Goal: Transaction & Acquisition: Download file/media

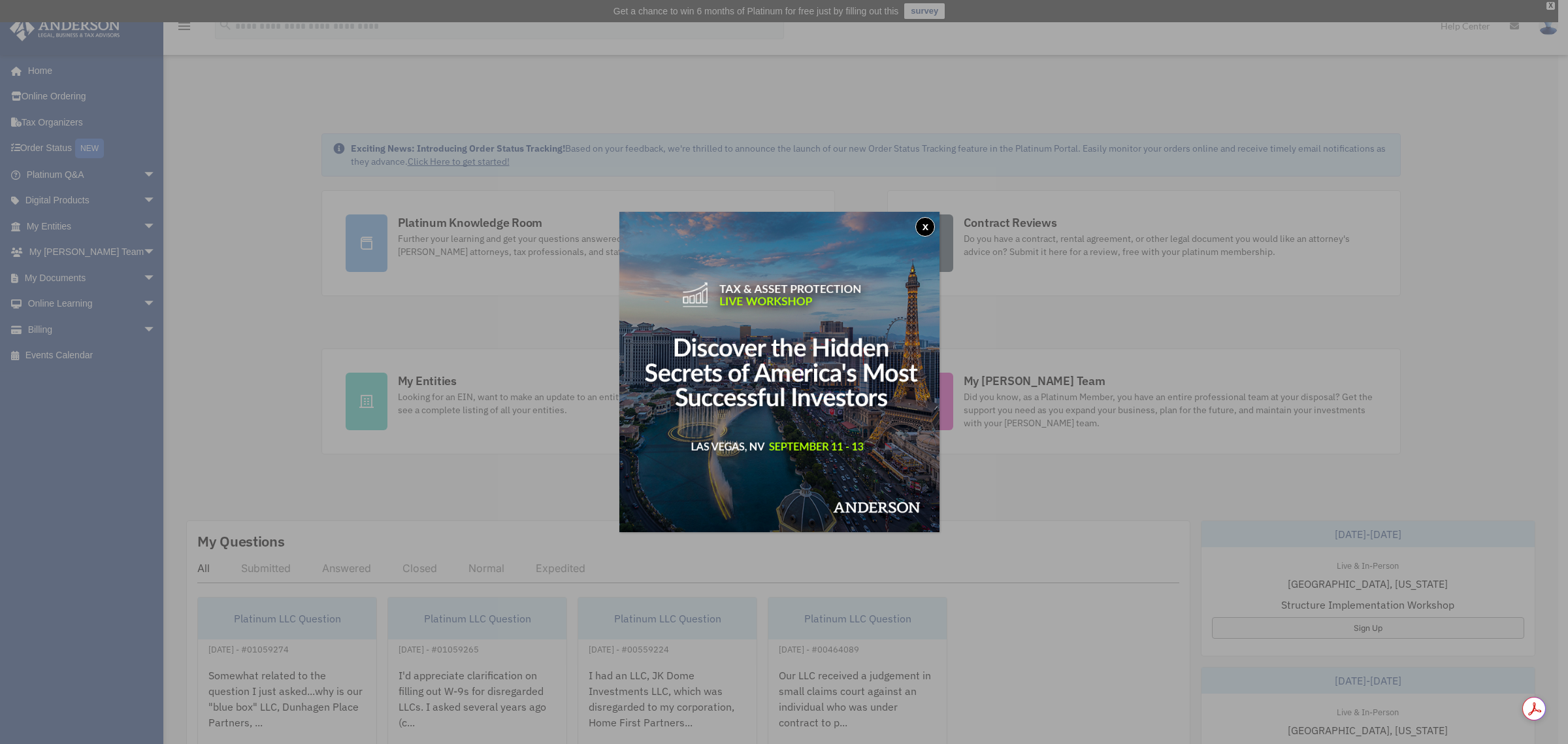
click at [928, 222] on button "x" at bounding box center [925, 227] width 20 height 20
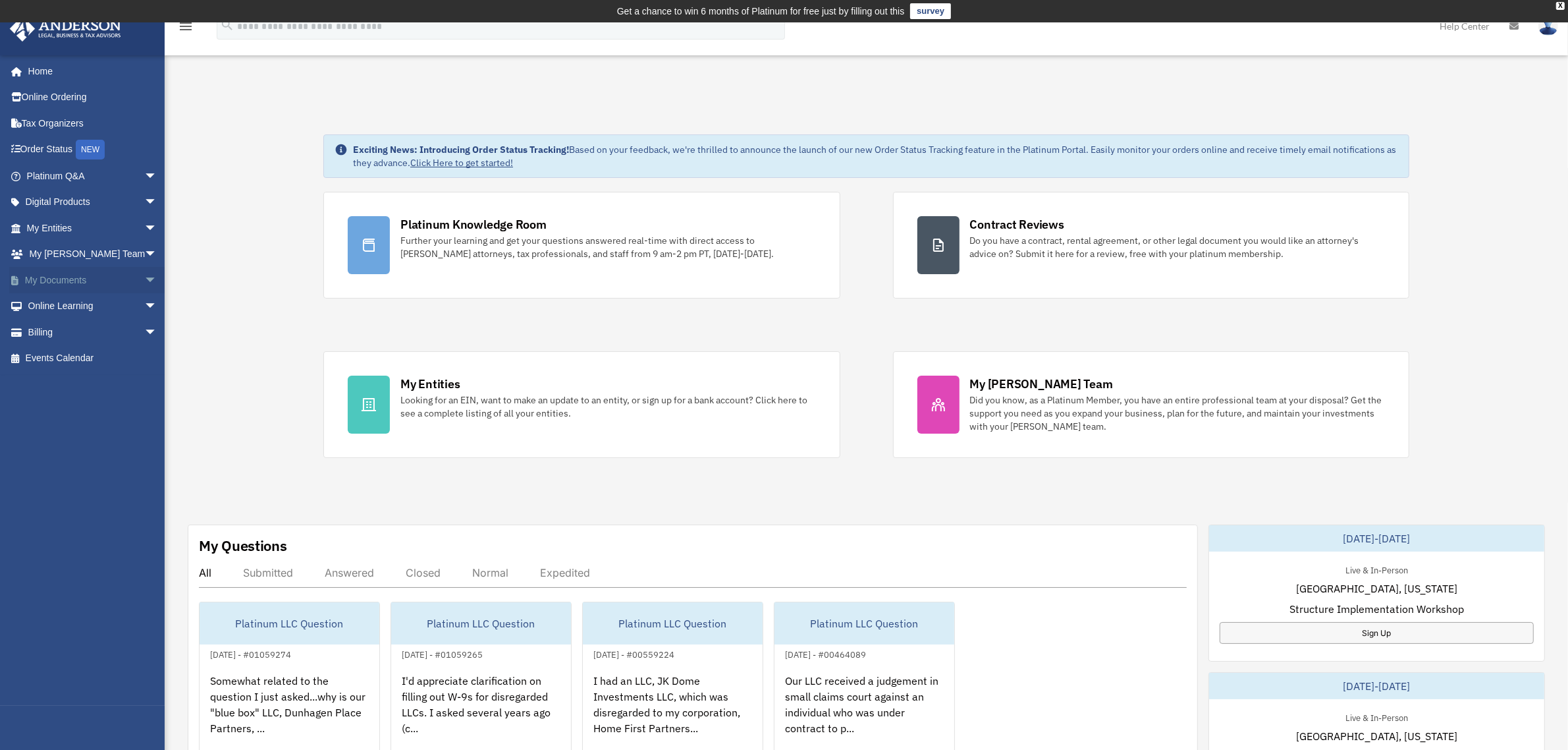
click at [144, 277] on span "arrow_drop_down" at bounding box center [157, 281] width 26 height 27
click at [50, 310] on link "Box" at bounding box center [98, 306] width 159 height 26
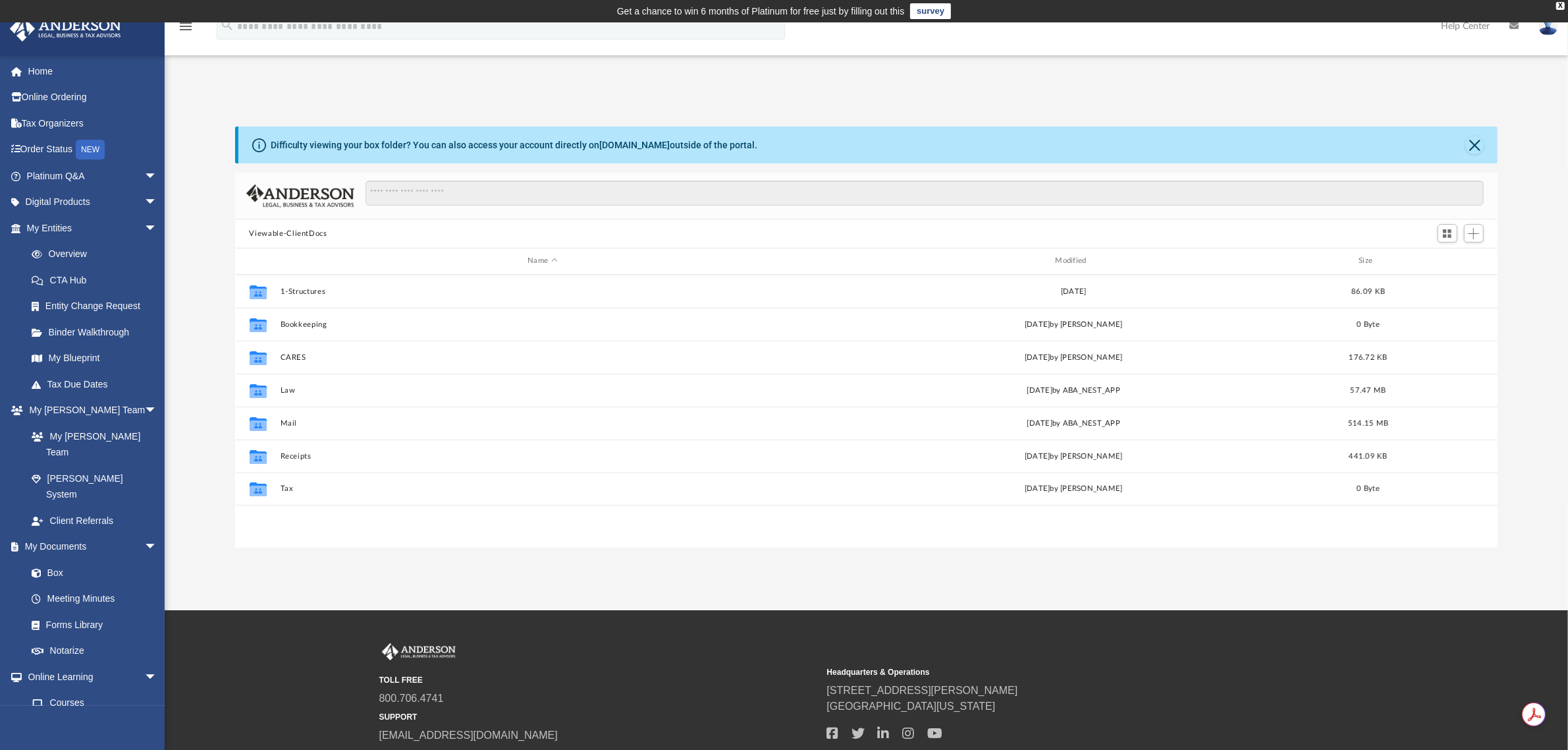
scroll to position [286, 1250]
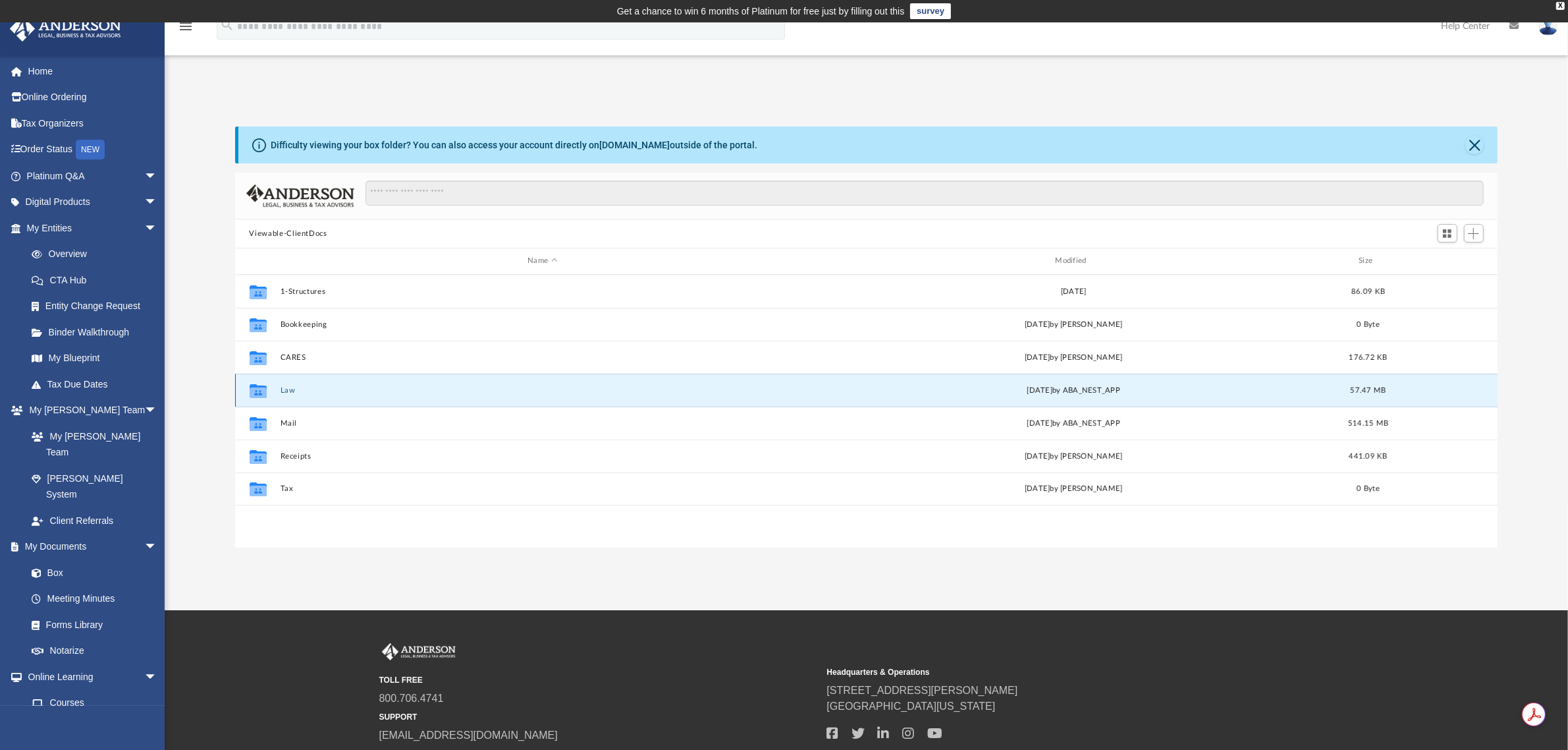
click at [295, 389] on button "Law" at bounding box center [542, 391] width 525 height 9
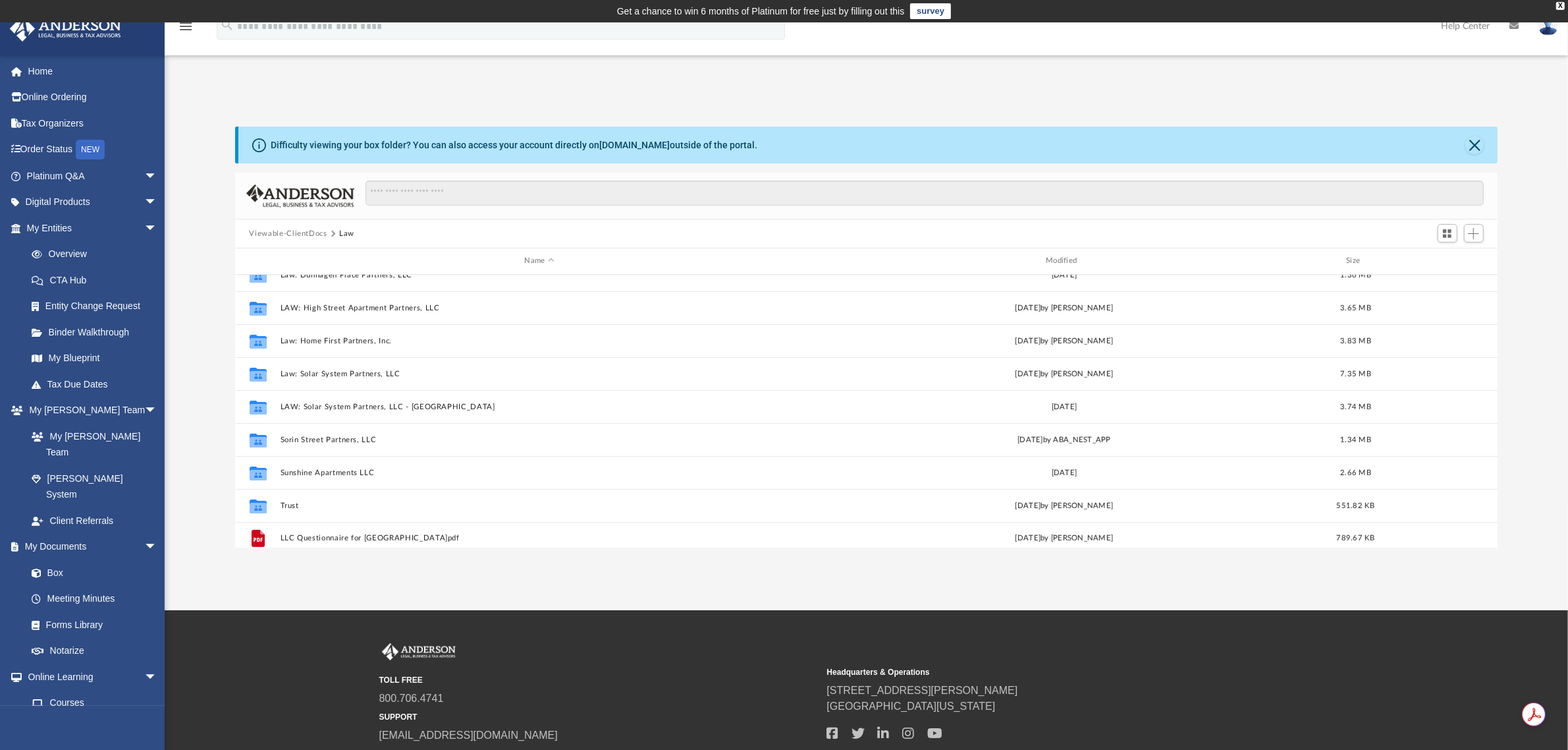
scroll to position [419, 0]
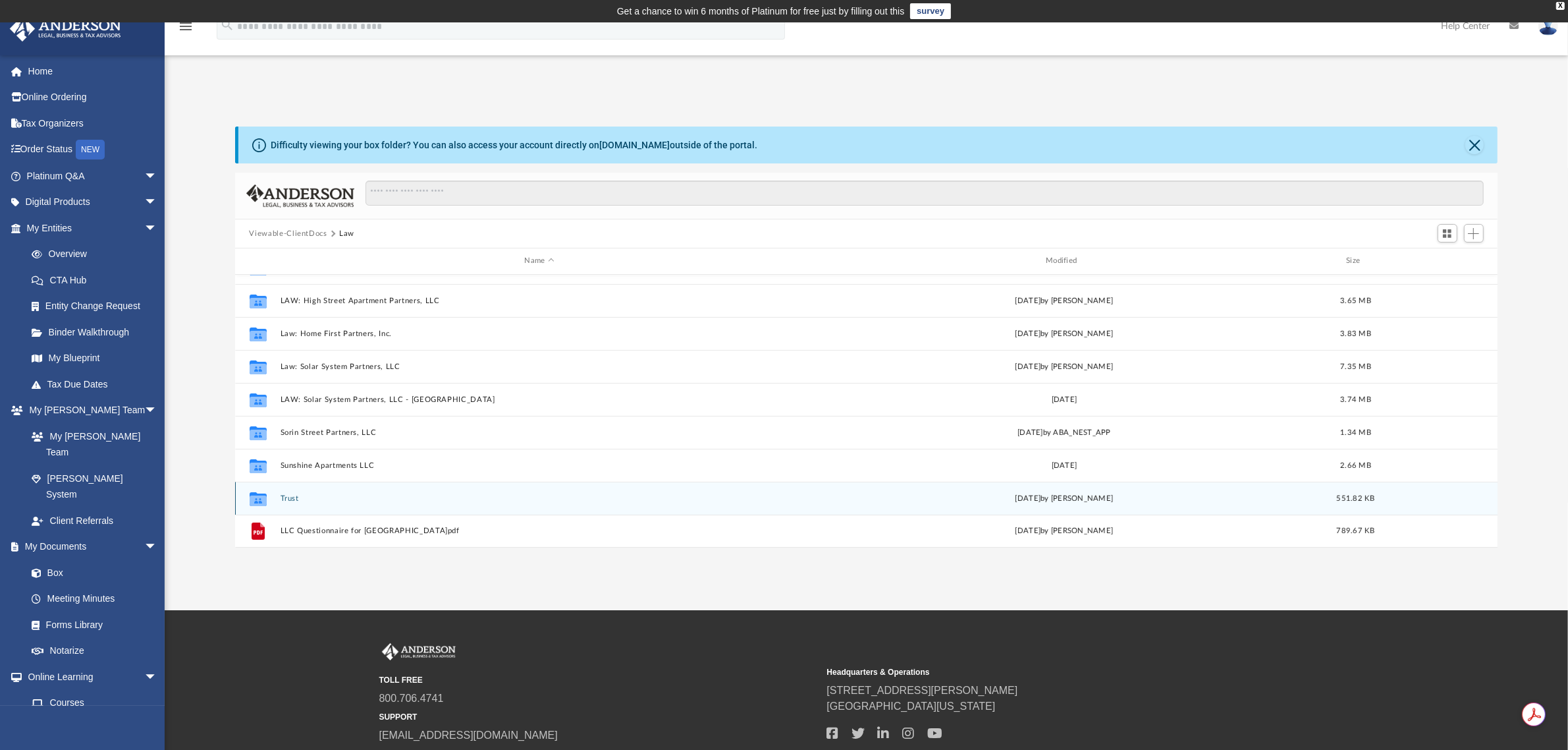
click at [328, 492] on div "Collaborated Folder Trust [DATE] by [PERSON_NAME] 551.82 KB" at bounding box center [866, 498] width 1263 height 33
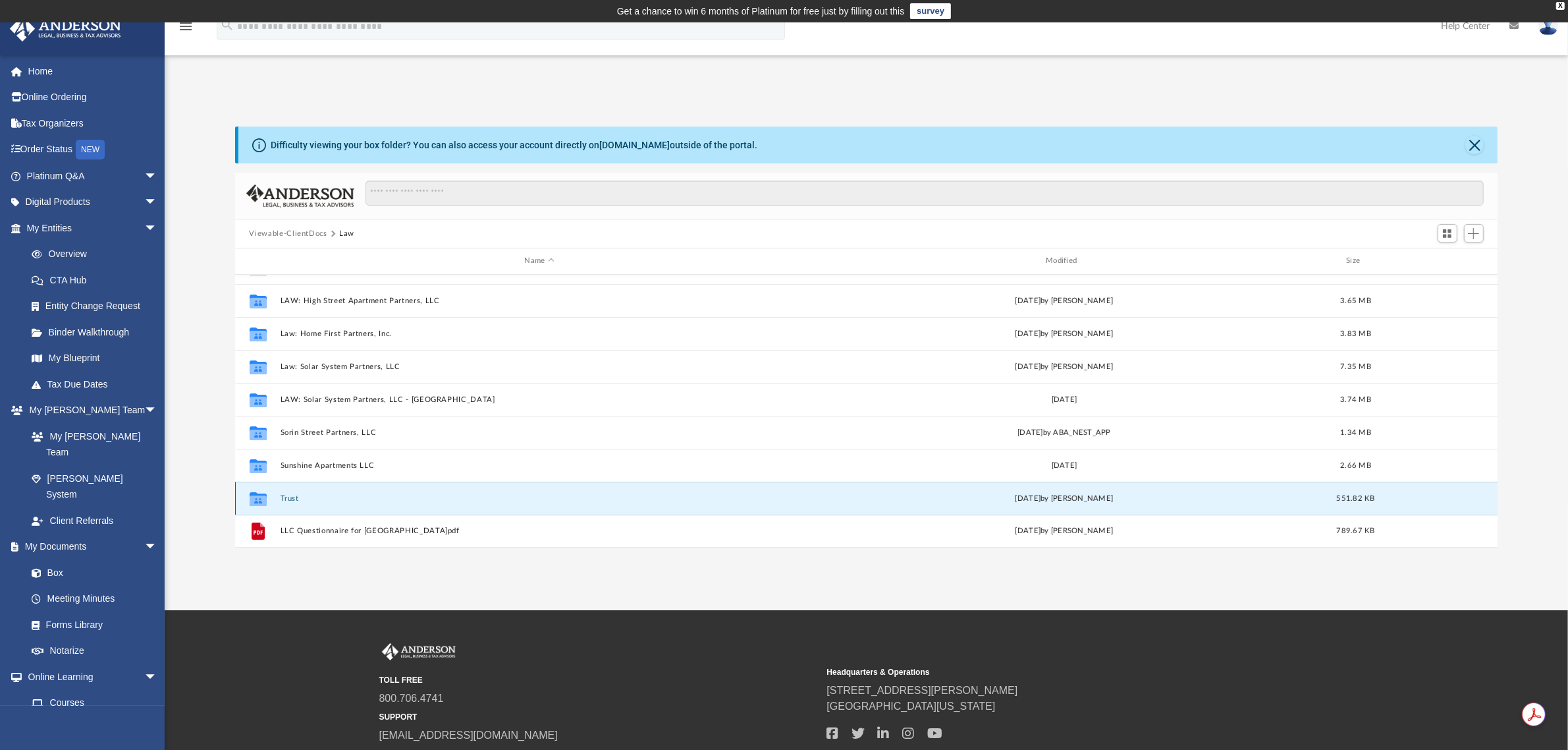
click at [328, 492] on div "Collaborated Folder Trust [DATE] by [PERSON_NAME] 551.82 KB" at bounding box center [866, 498] width 1263 height 33
click at [288, 499] on button "Trust" at bounding box center [539, 499] width 519 height 9
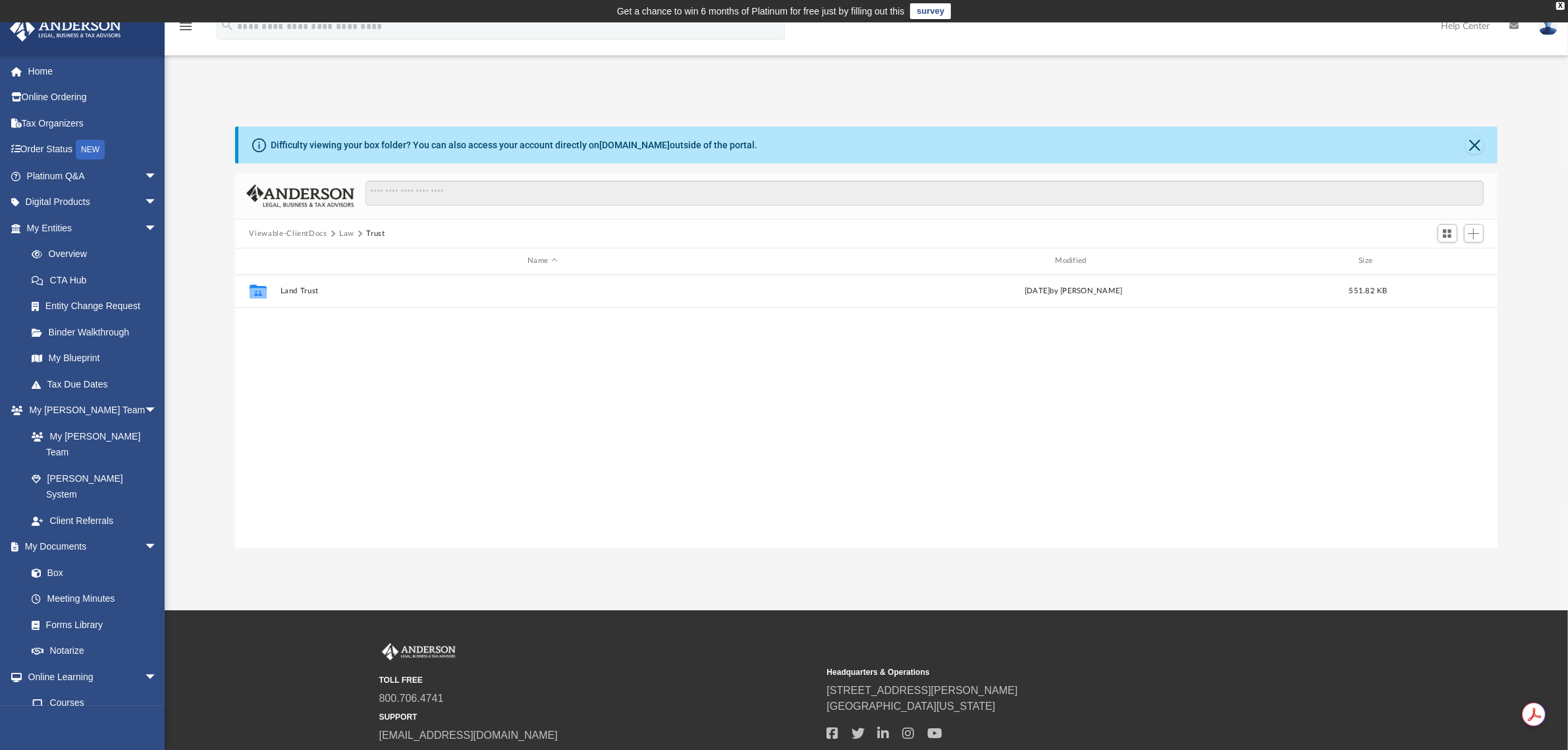
scroll to position [0, 0]
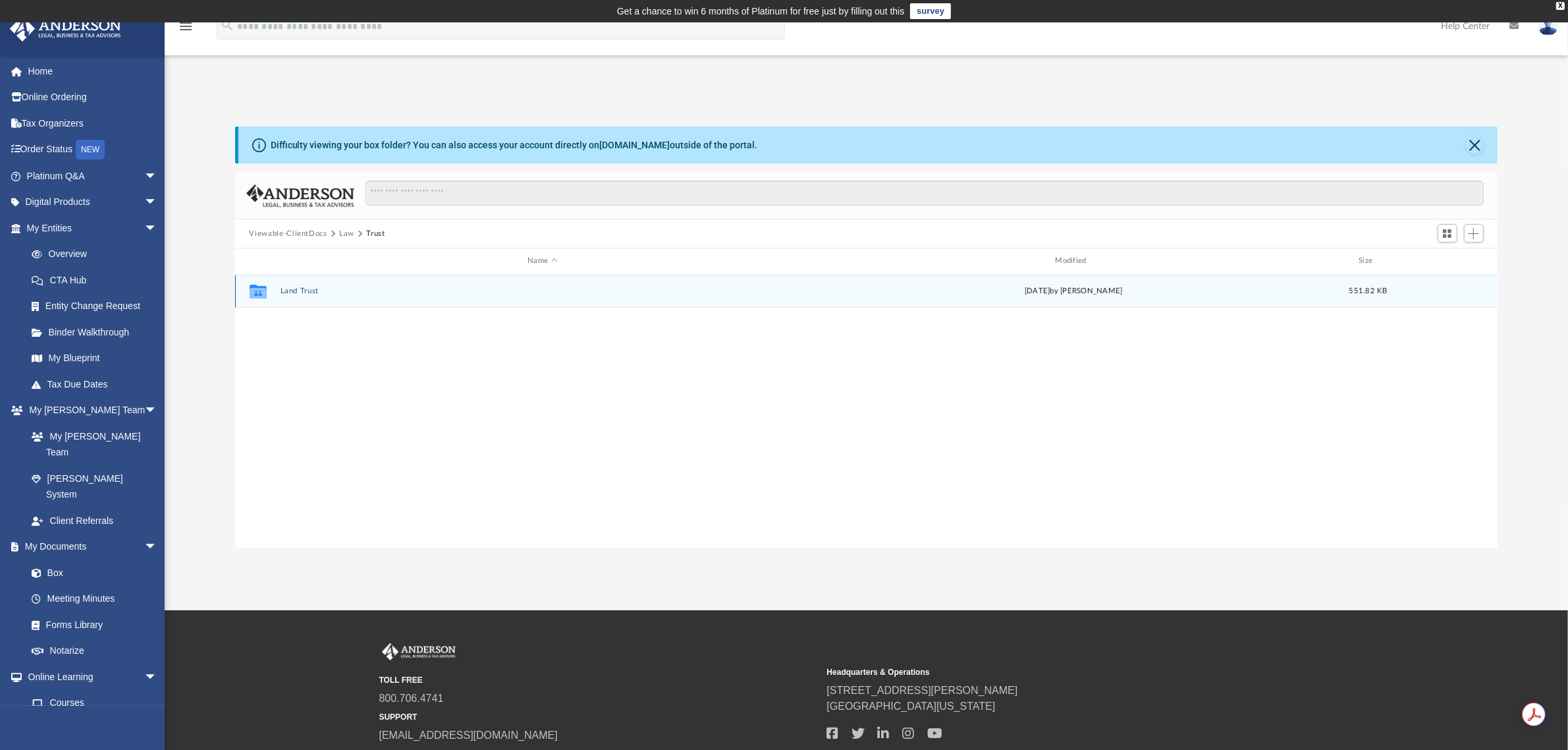
click at [288, 290] on button "Land Trust" at bounding box center [542, 290] width 525 height 9
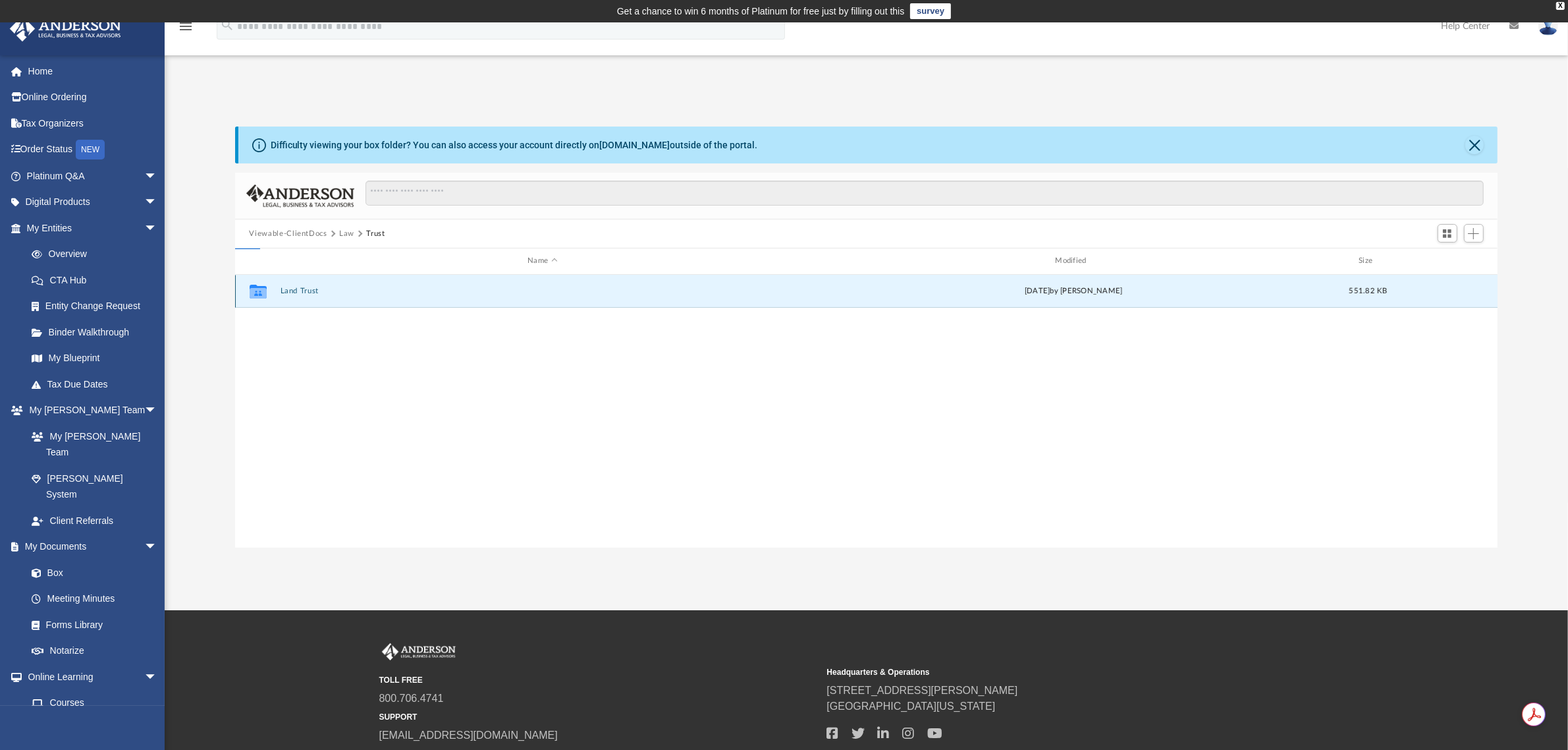
click at [288, 290] on button "Land Trust" at bounding box center [542, 290] width 525 height 9
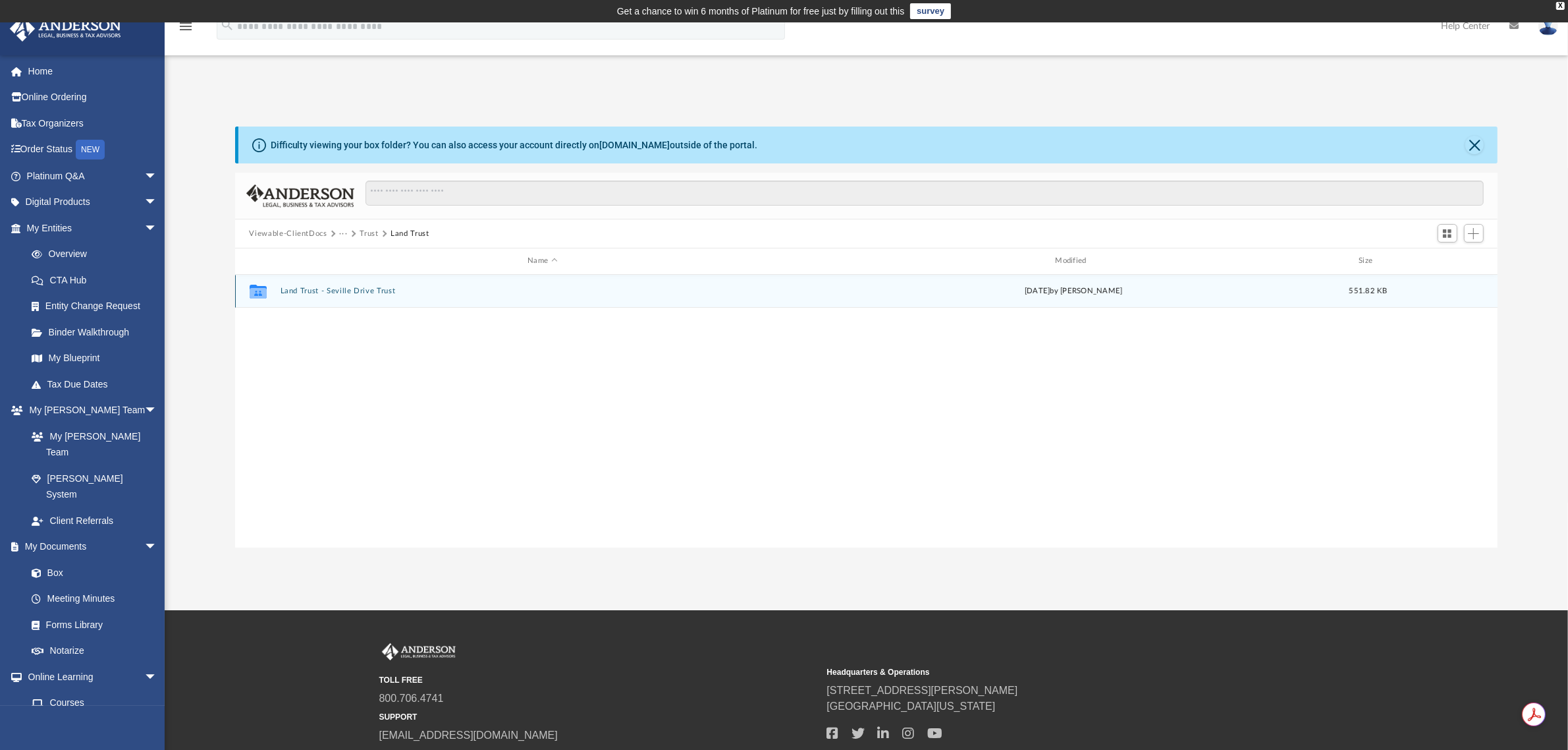
click at [361, 290] on button "Land Trust - Seville Drive Trust" at bounding box center [542, 290] width 525 height 9
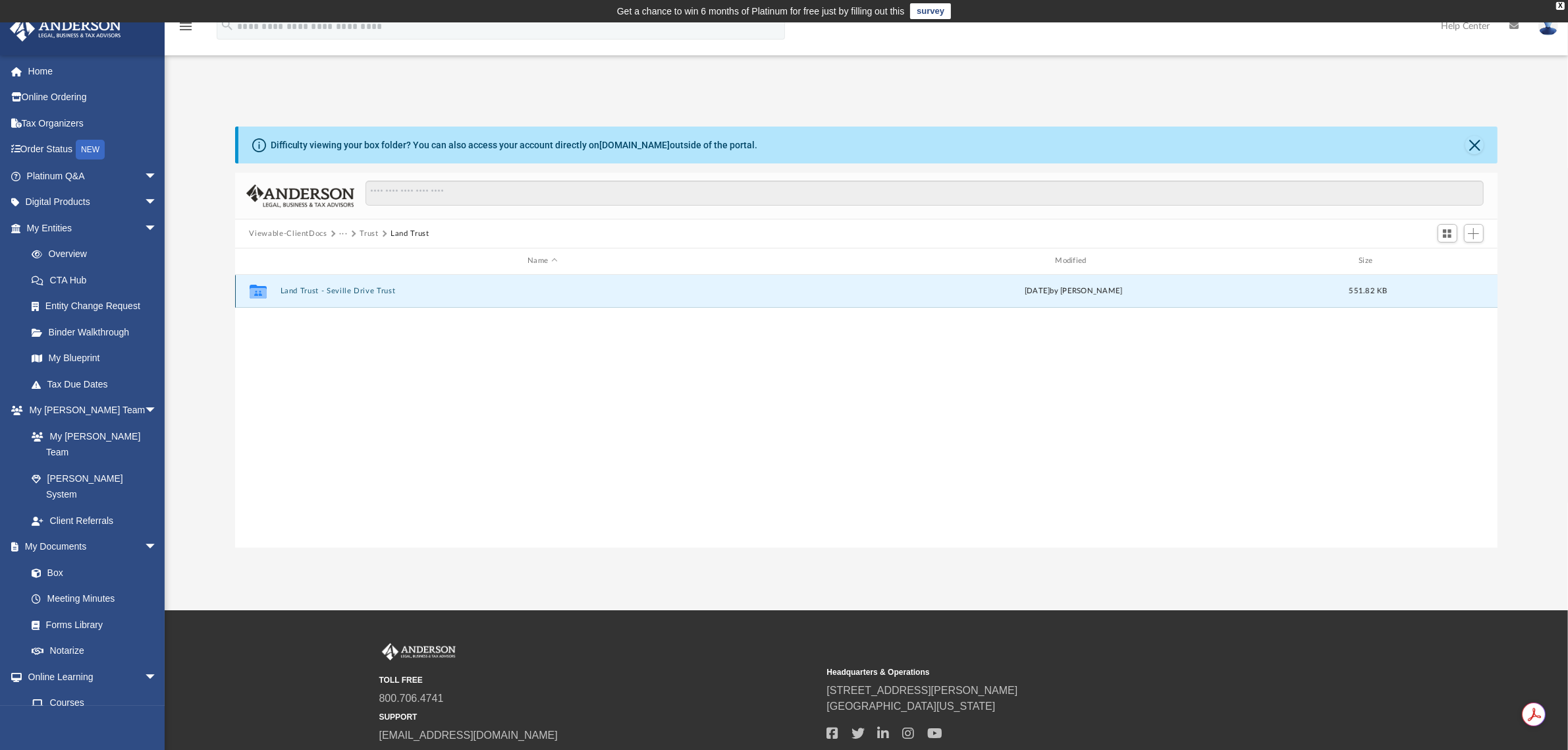
click at [361, 290] on button "Land Trust - Seville Drive Trust" at bounding box center [542, 290] width 525 height 9
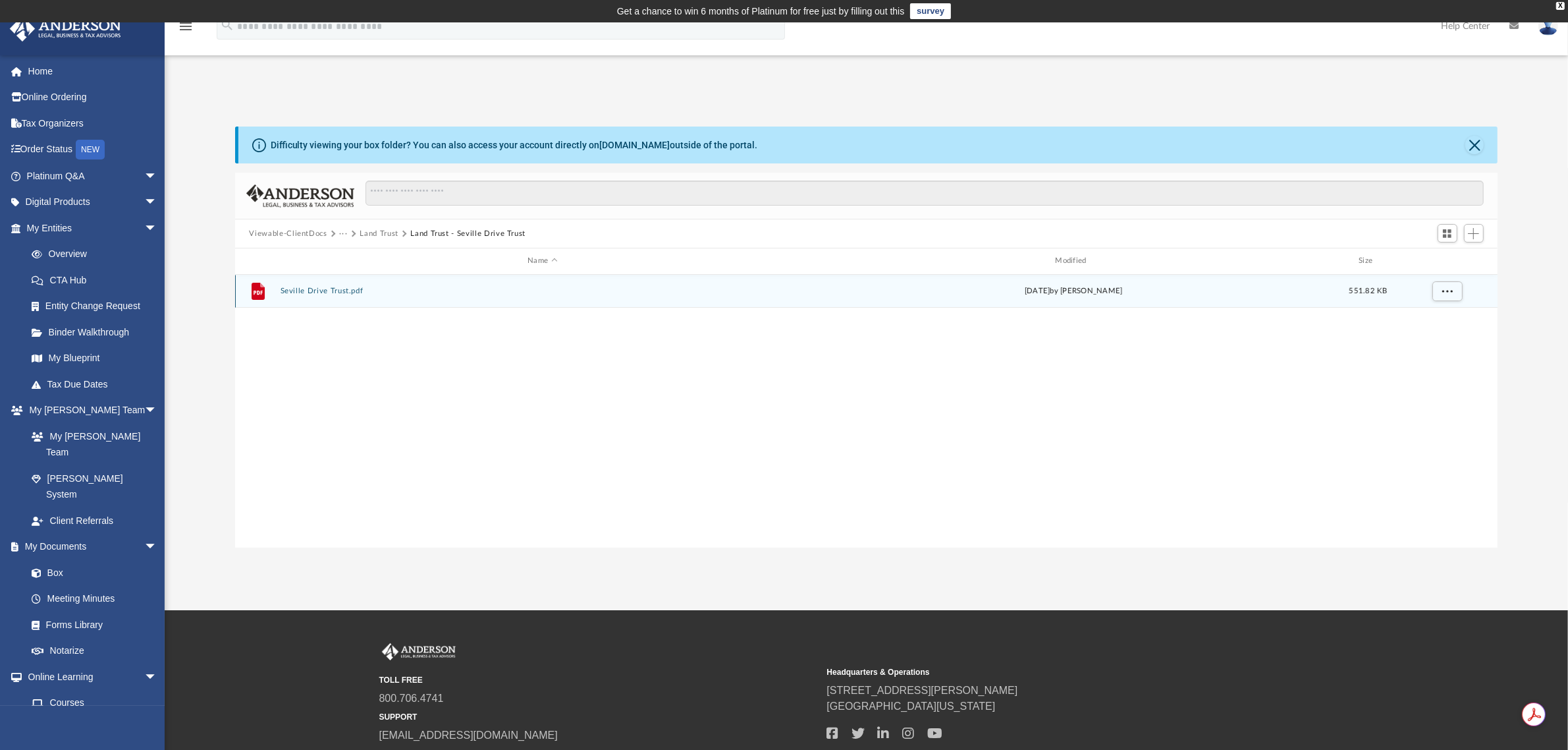
click at [317, 288] on button "Seville Drive Trust.pdf" at bounding box center [542, 290] width 525 height 9
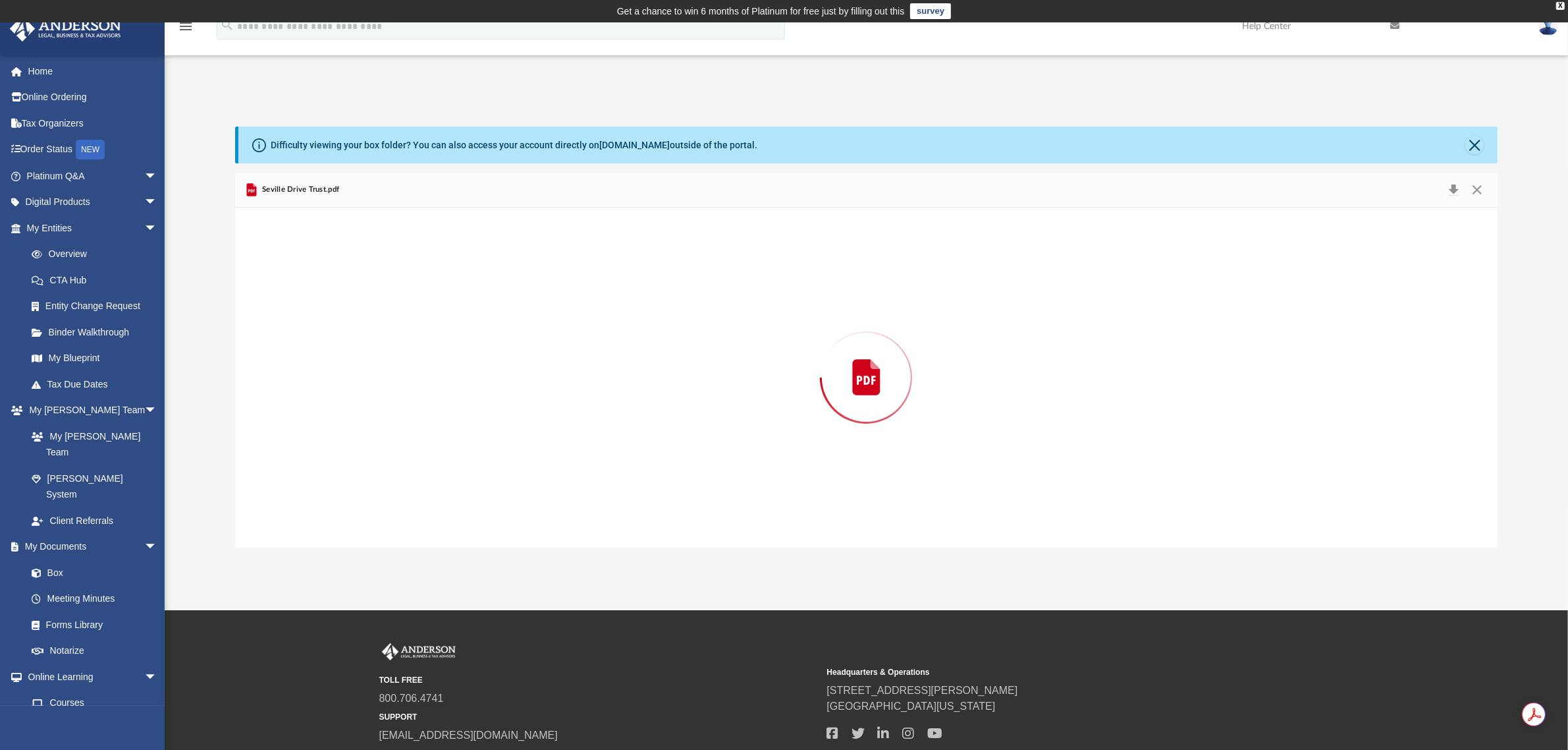
click at [317, 288] on div "Preview" at bounding box center [866, 377] width 1263 height 340
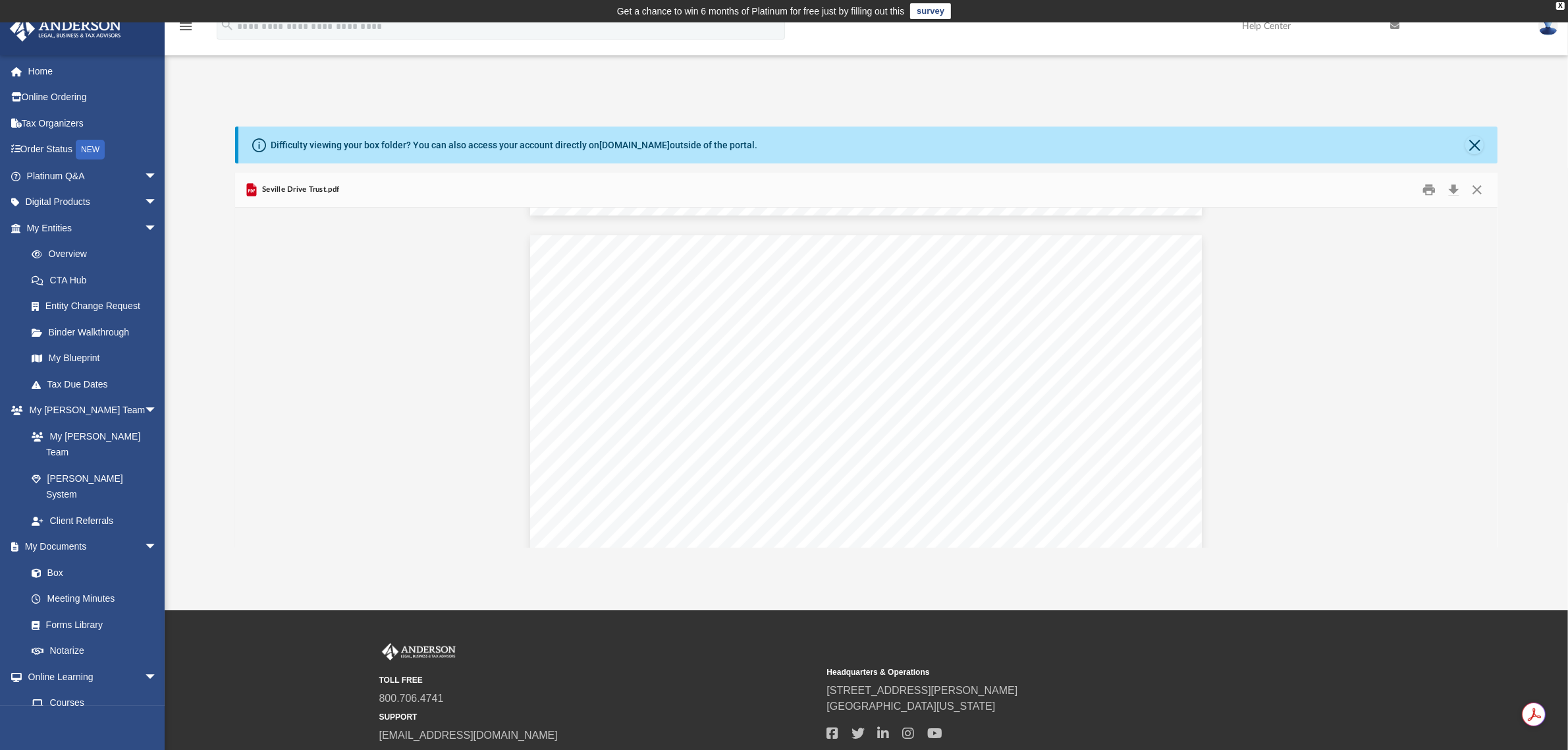
scroll to position [4612, 0]
click at [1454, 192] on button "Download" at bounding box center [1454, 190] width 23 height 21
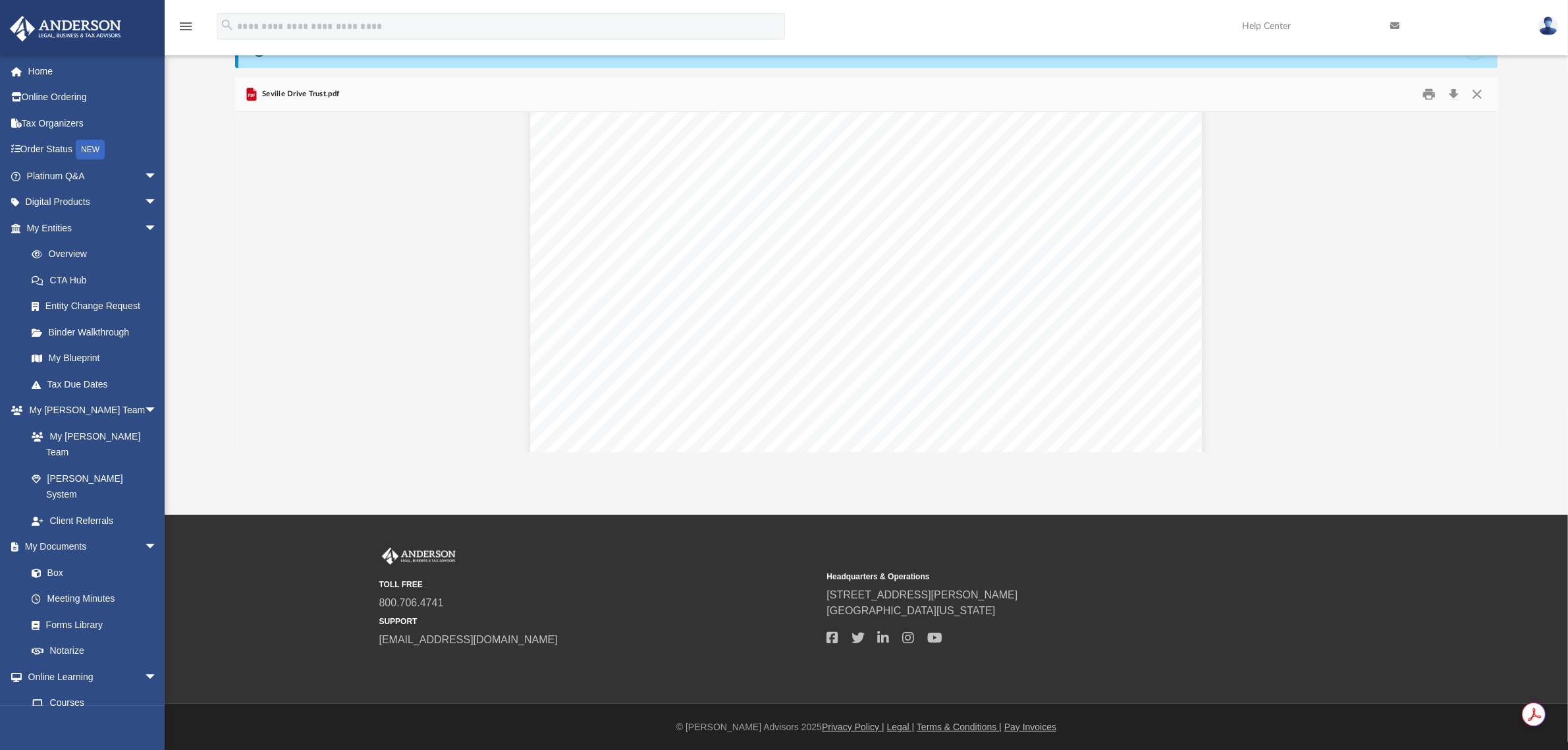
scroll to position [17445, 0]
